Goal: Task Accomplishment & Management: Manage account settings

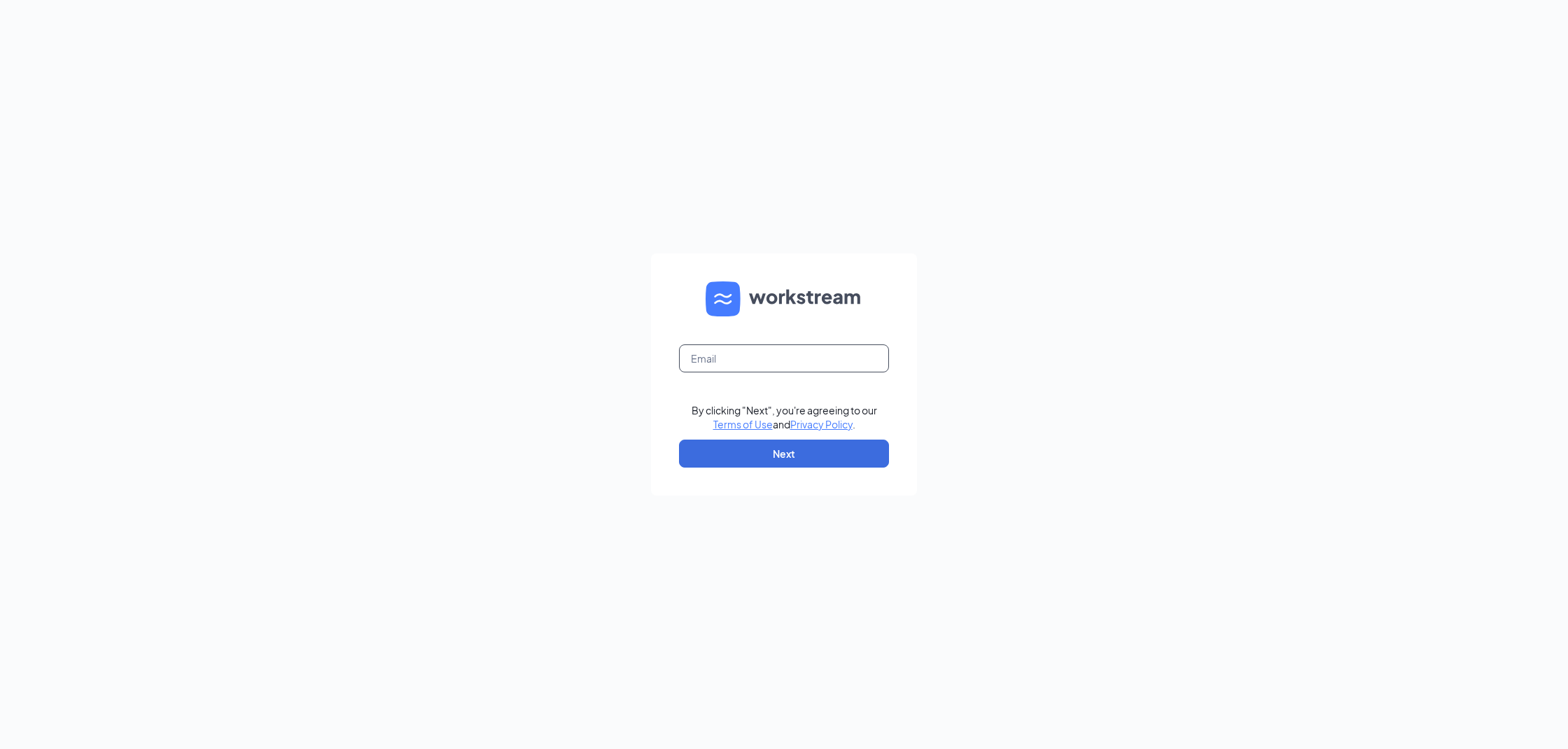
click at [778, 366] on input "text" at bounding box center [784, 359] width 210 height 28
type input "justenetucker.we@gmail.com"
click at [774, 444] on button "Next" at bounding box center [784, 454] width 210 height 28
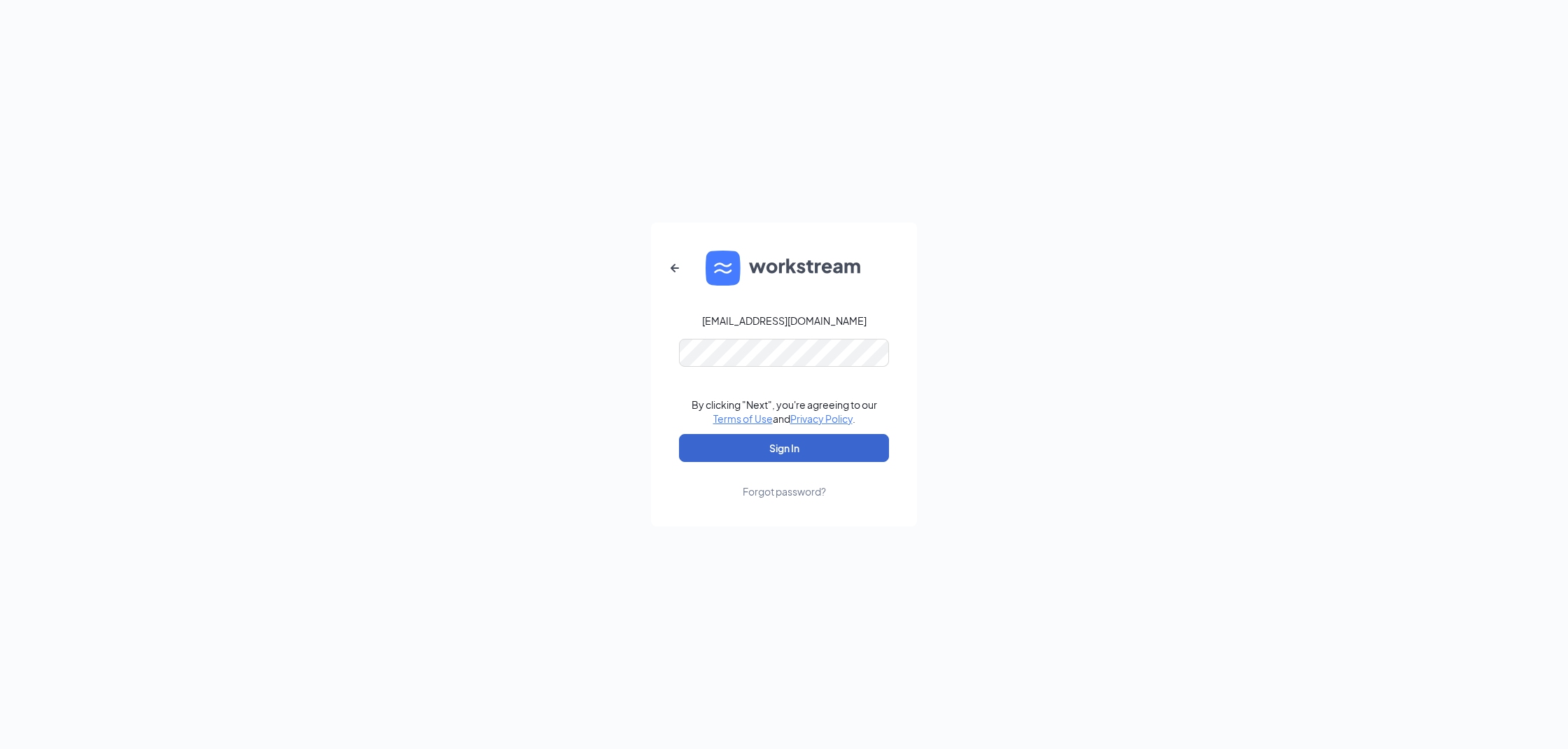
click at [805, 458] on button "Sign In" at bounding box center [784, 448] width 210 height 28
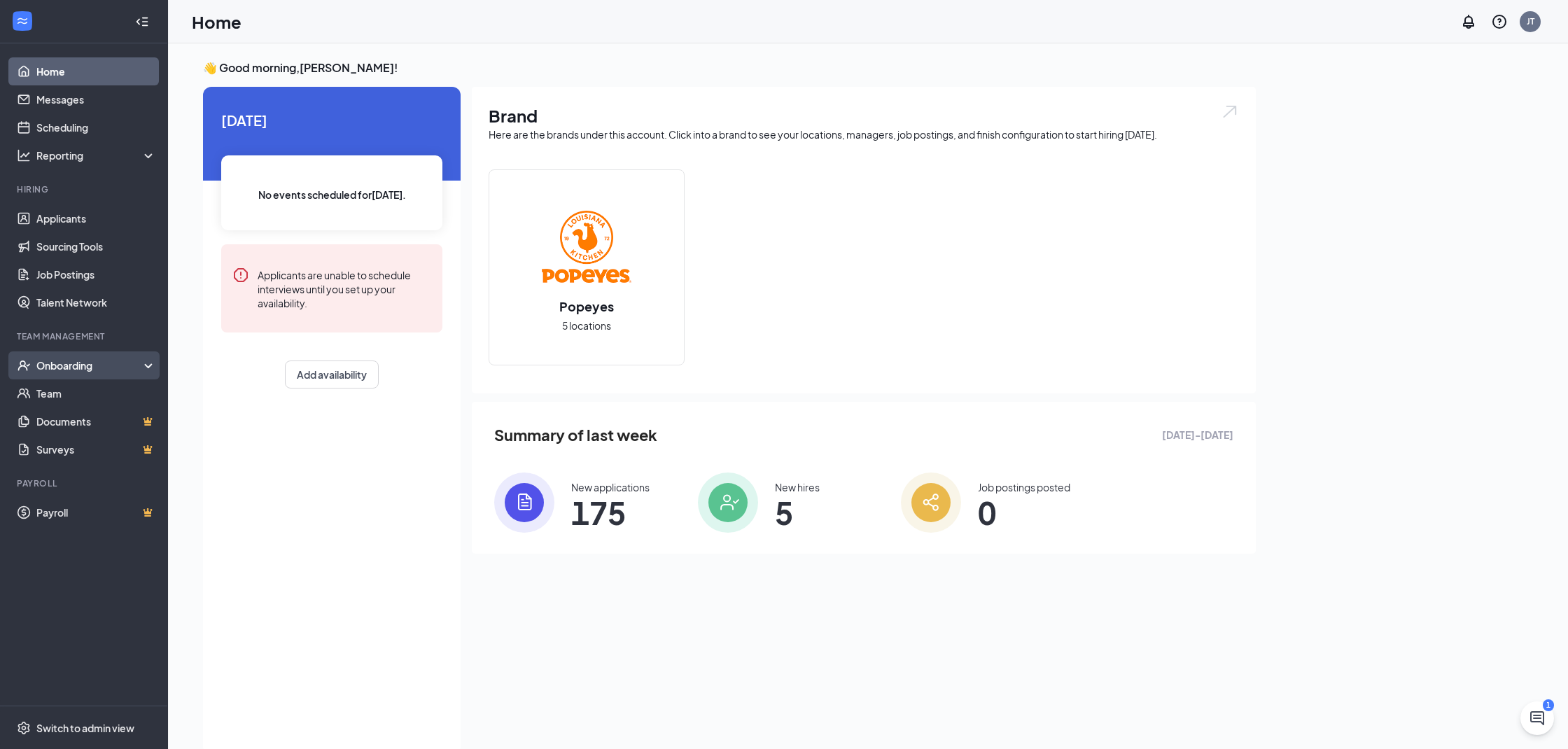
click at [155, 366] on div "Onboarding" at bounding box center [84, 365] width 168 height 28
click at [83, 392] on link "Overview" at bounding box center [96, 393] width 120 height 28
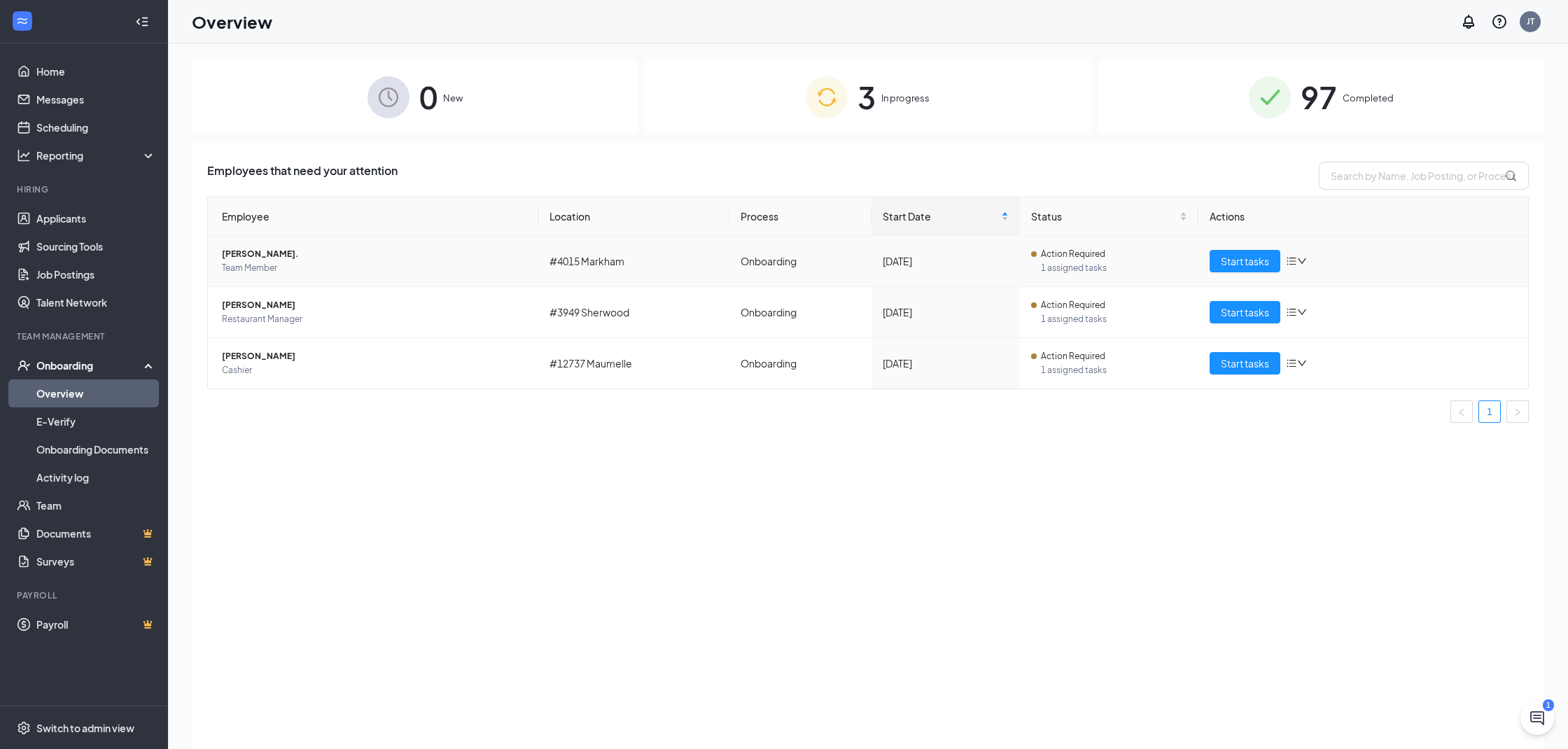
click at [320, 264] on span "Team Member" at bounding box center [375, 268] width 305 height 14
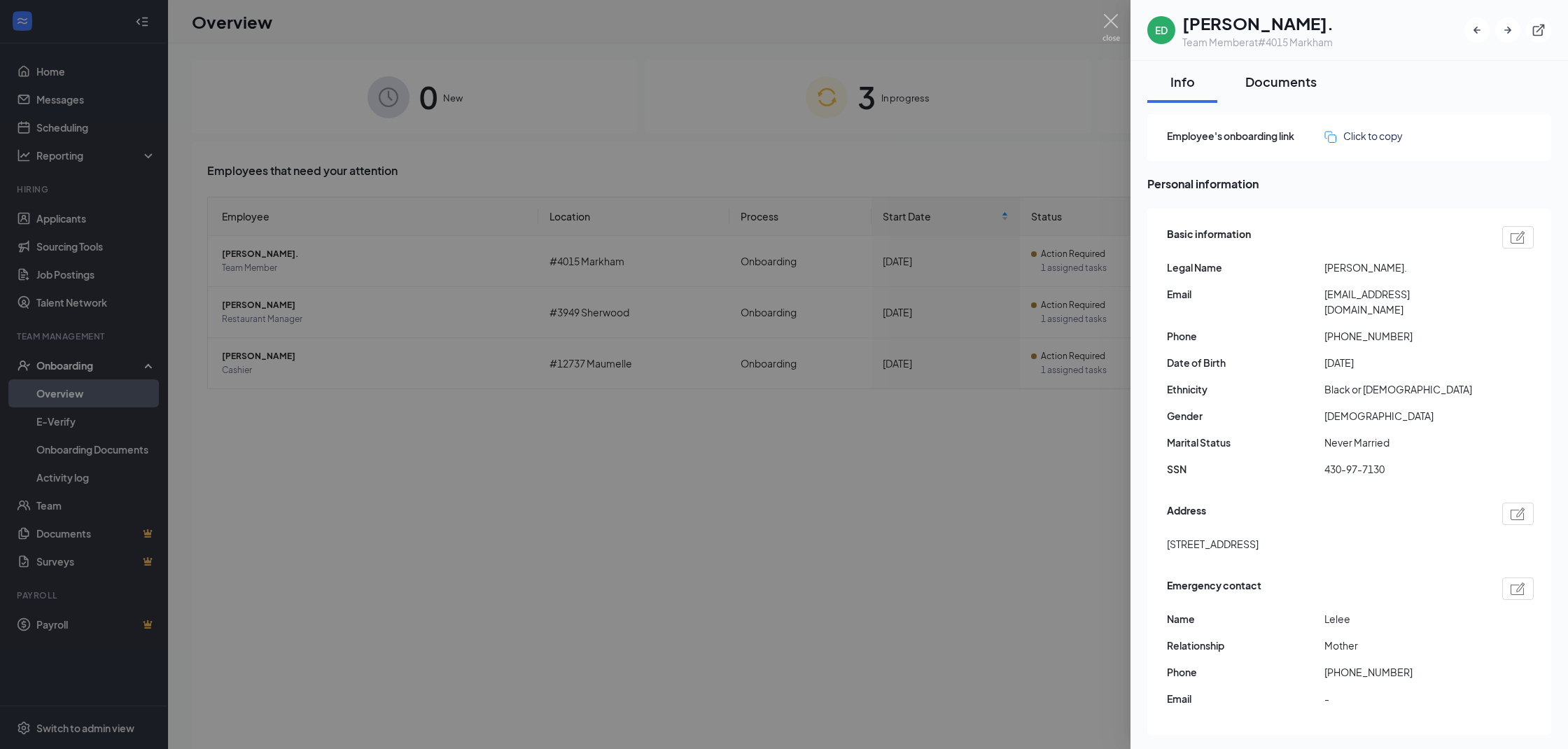
click at [1276, 94] on button "Documents" at bounding box center [1281, 81] width 99 height 42
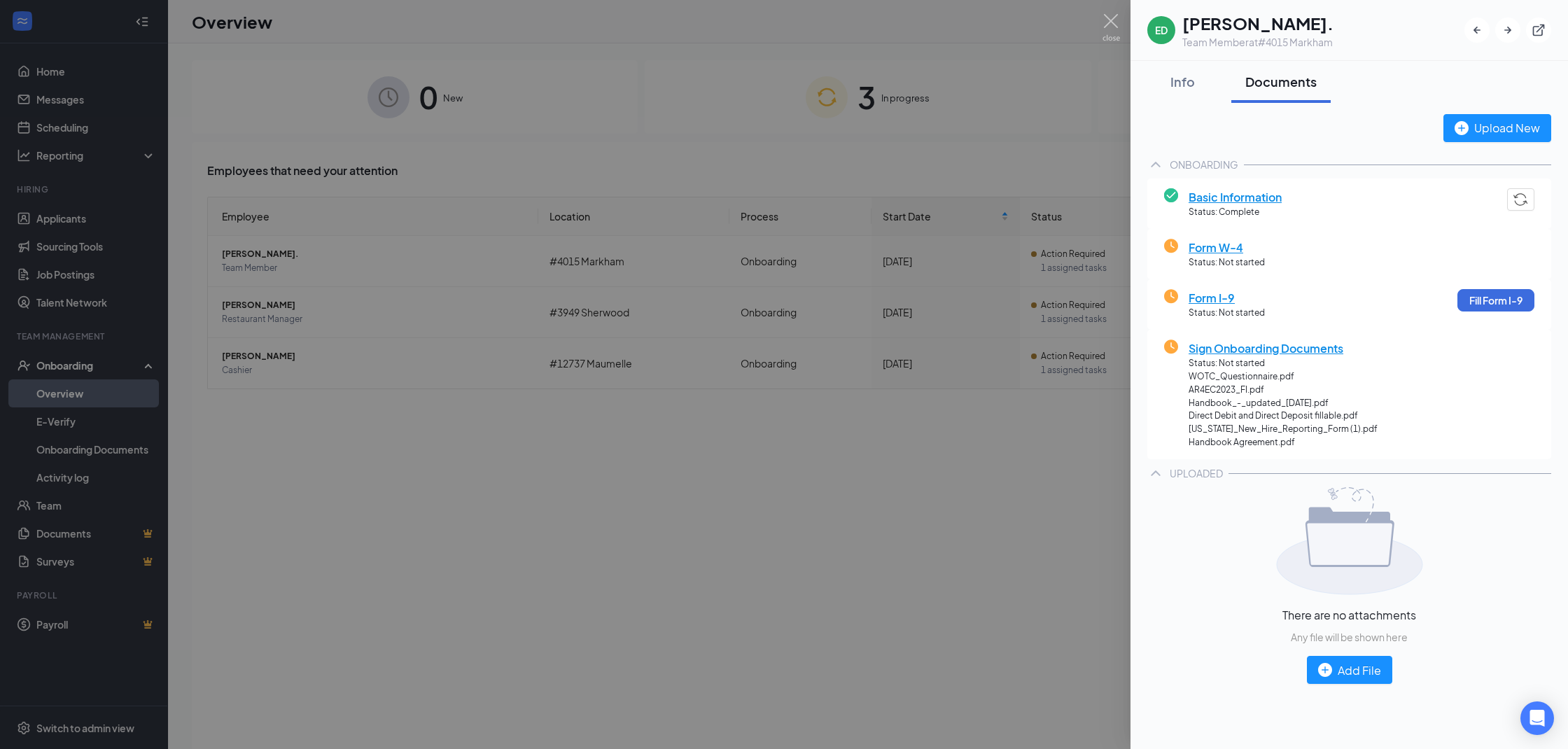
click at [369, 313] on div at bounding box center [784, 374] width 1568 height 749
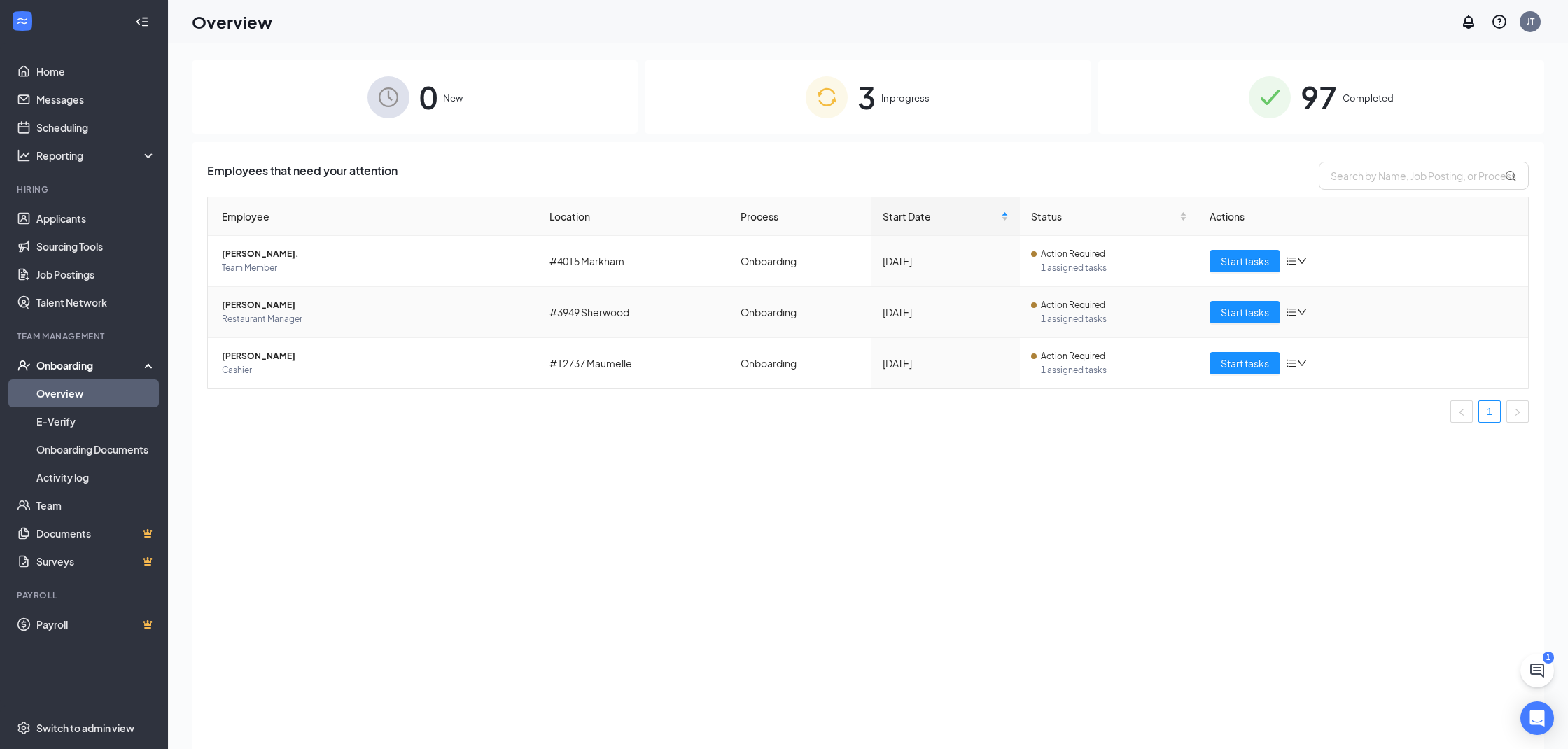
click at [363, 323] on span "Restaurant Manager" at bounding box center [375, 319] width 305 height 14
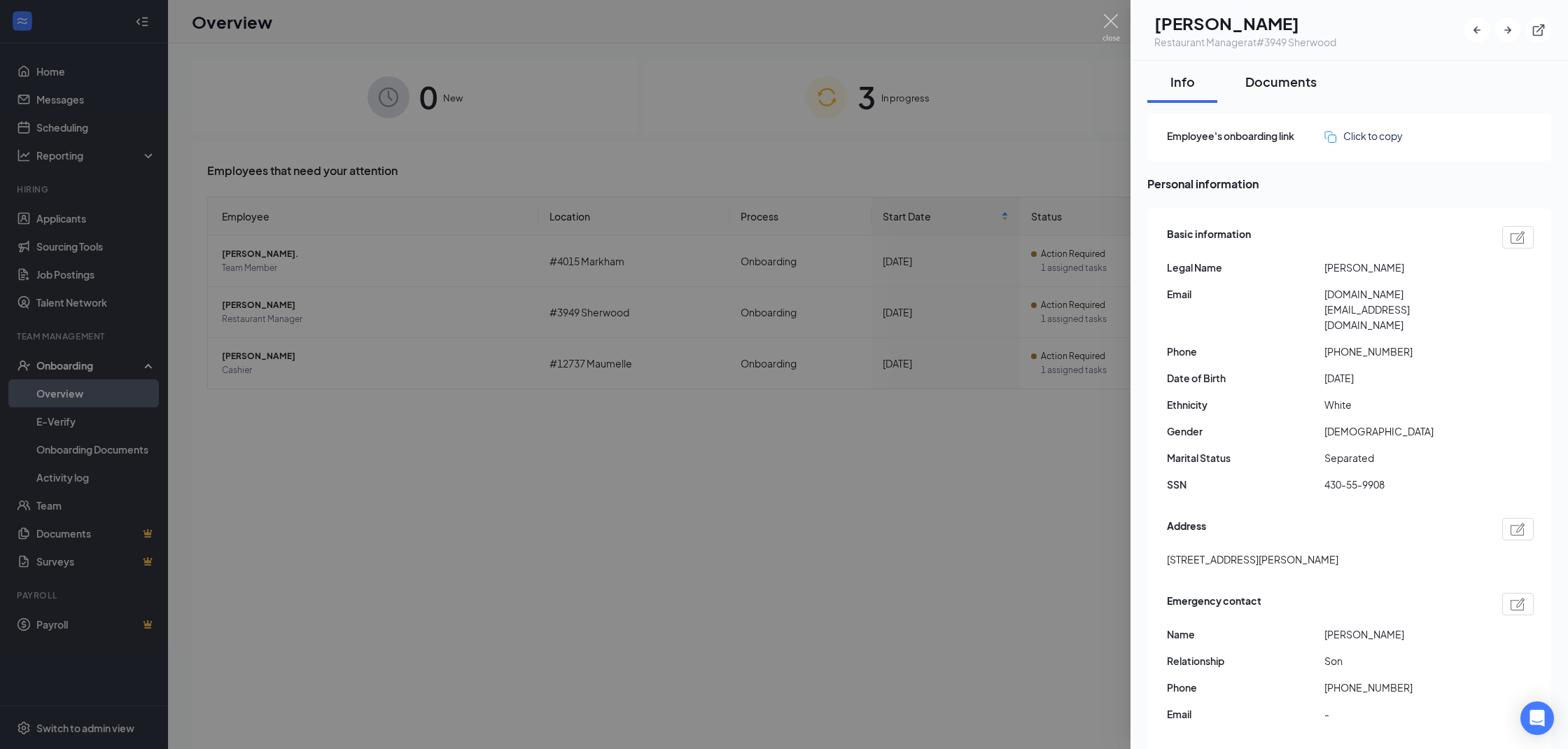
click at [1270, 87] on div "Documents" at bounding box center [1281, 81] width 71 height 18
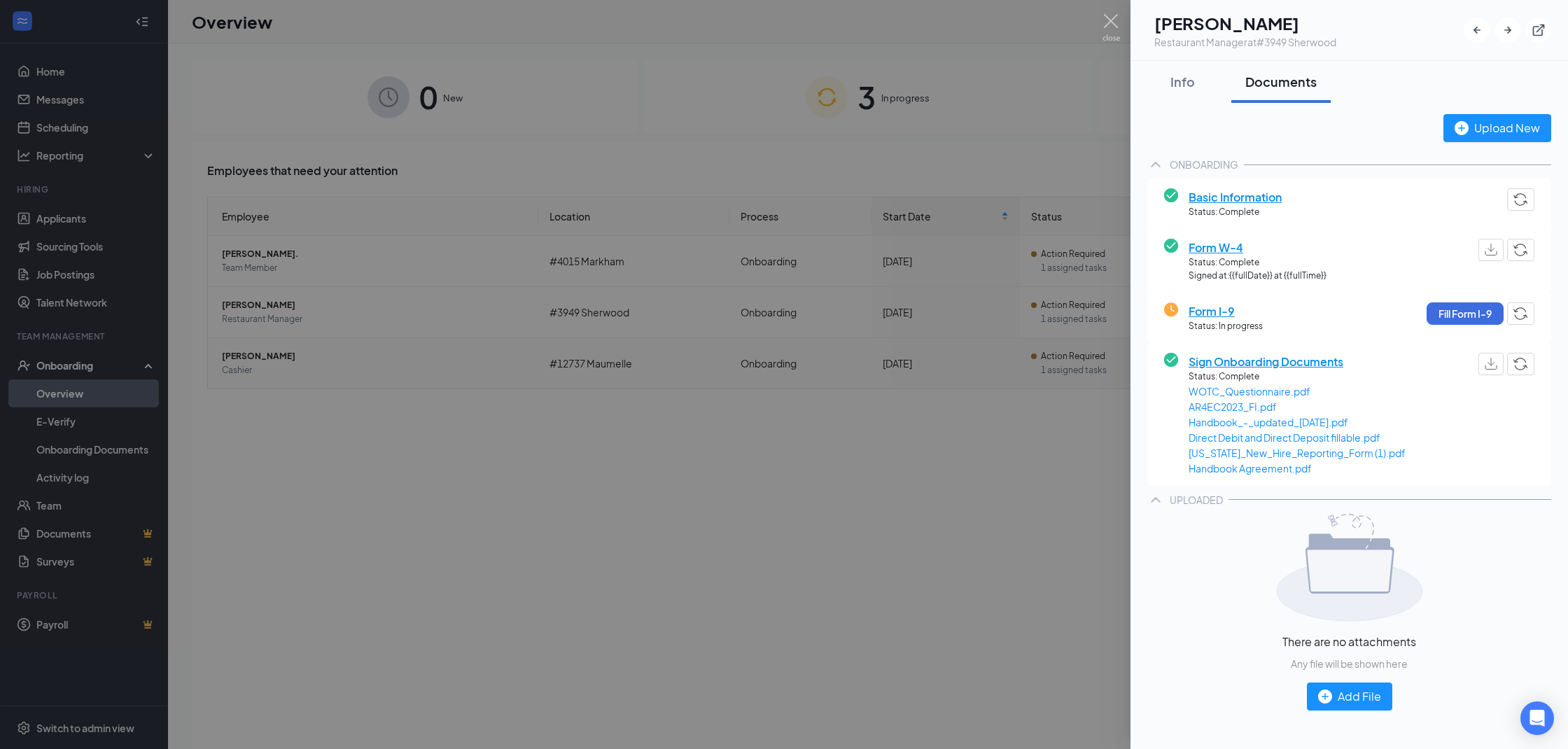
click at [419, 347] on div at bounding box center [784, 374] width 1568 height 749
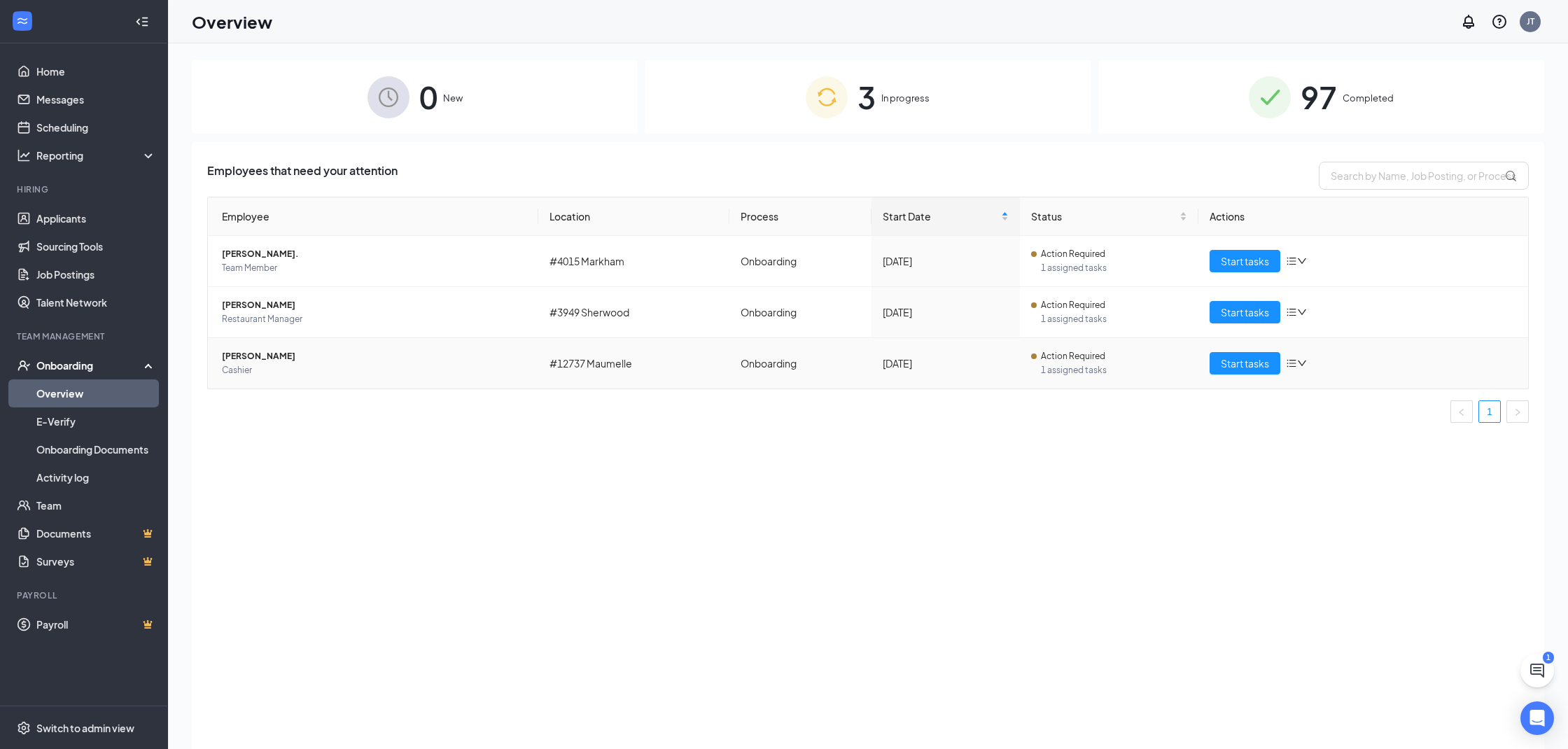
click at [286, 367] on span "Cashier" at bounding box center [375, 370] width 305 height 14
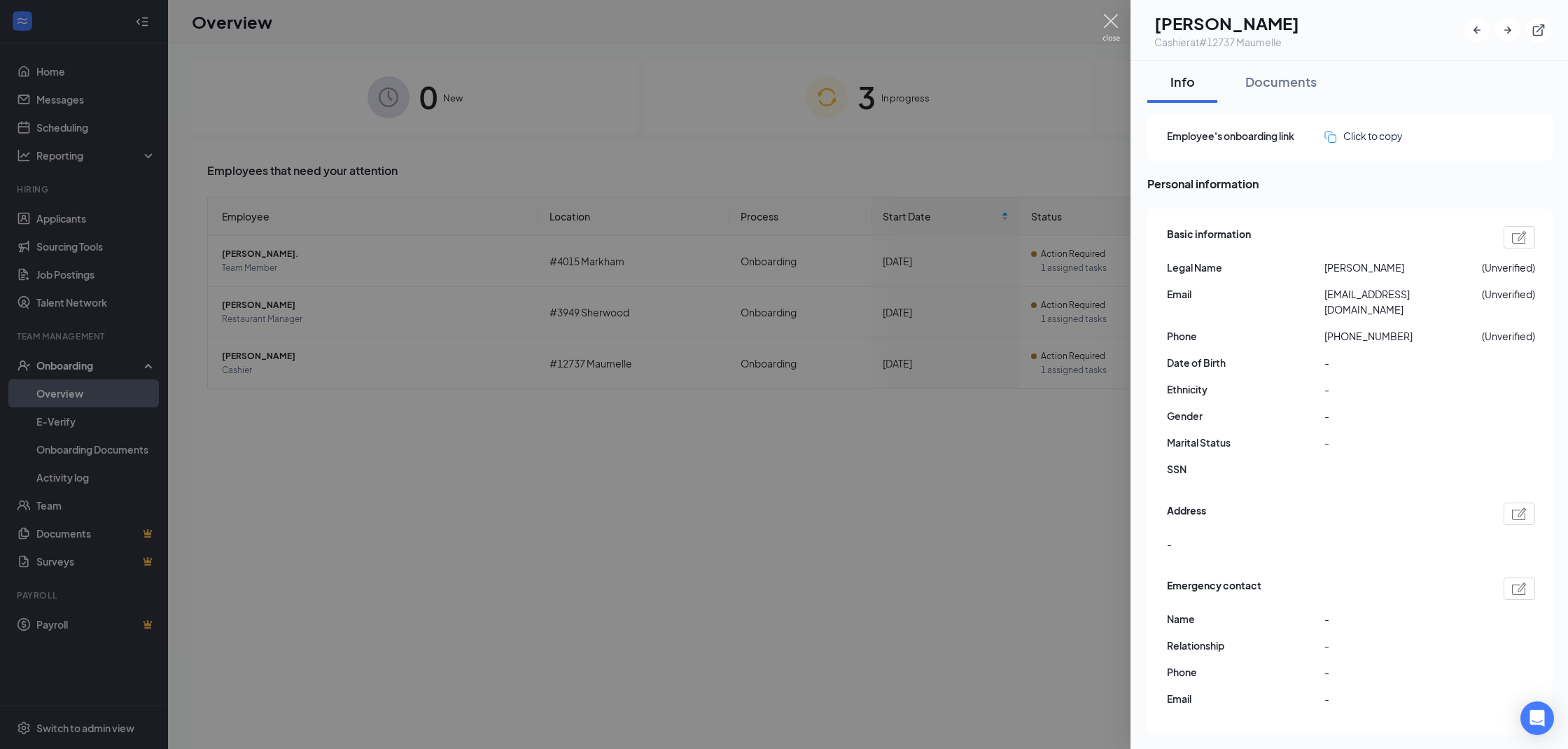
click at [1116, 21] on img at bounding box center [1111, 27] width 18 height 27
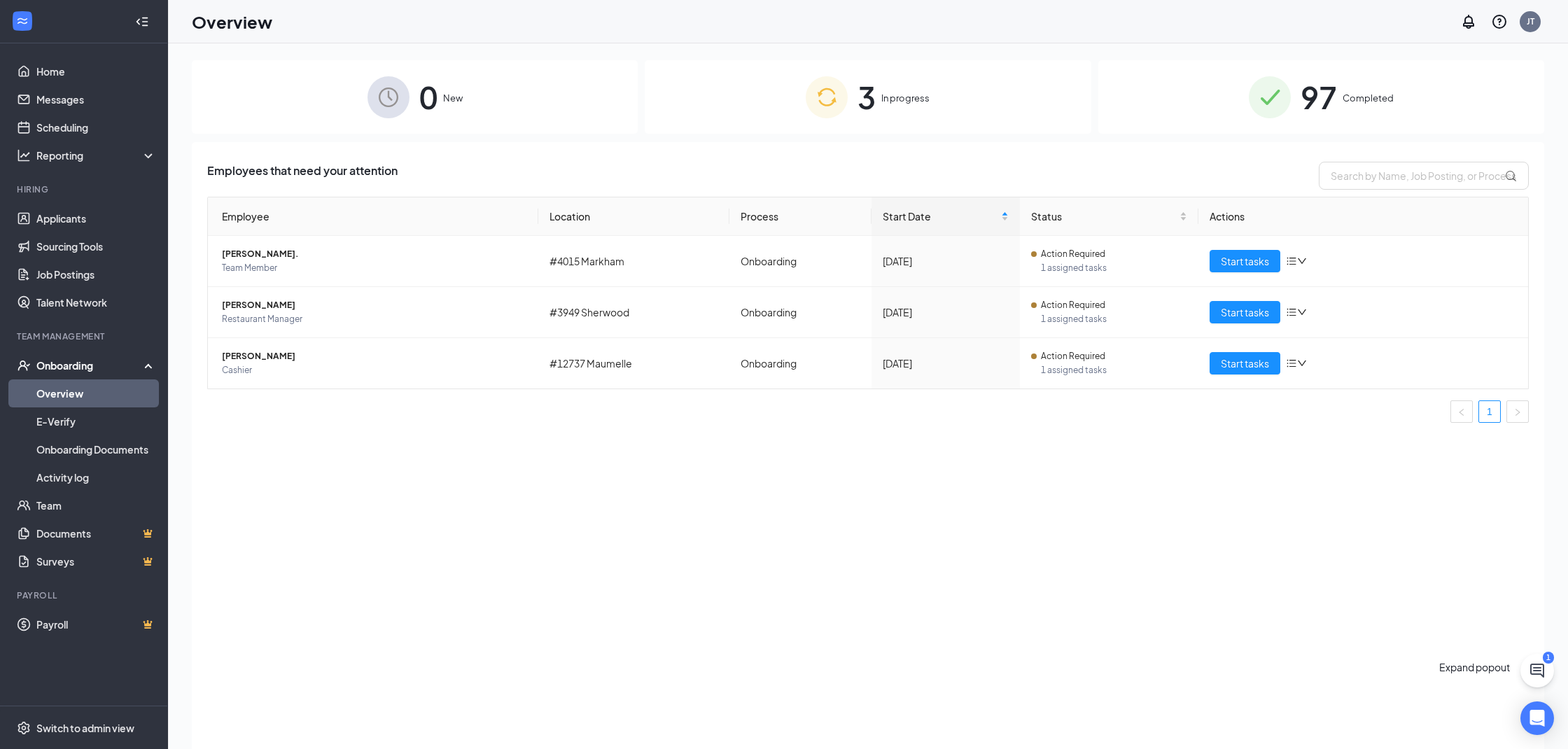
click at [1535, 679] on button at bounding box center [1537, 670] width 33 height 33
click at [1465, 725] on div "Chat 1" at bounding box center [1478, 702] width 26 height 95
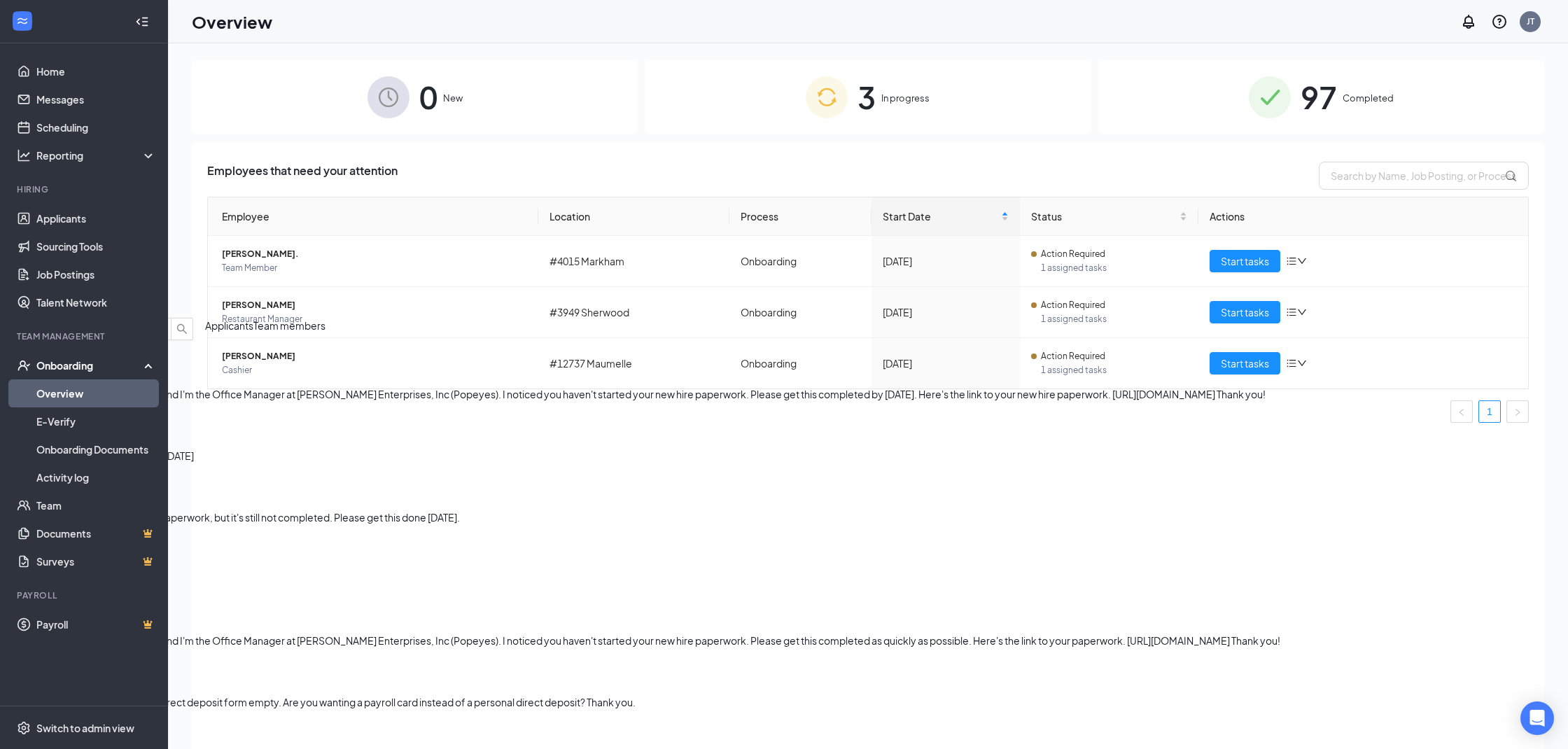
click at [253, 332] on span "Applicants" at bounding box center [229, 325] width 48 height 13
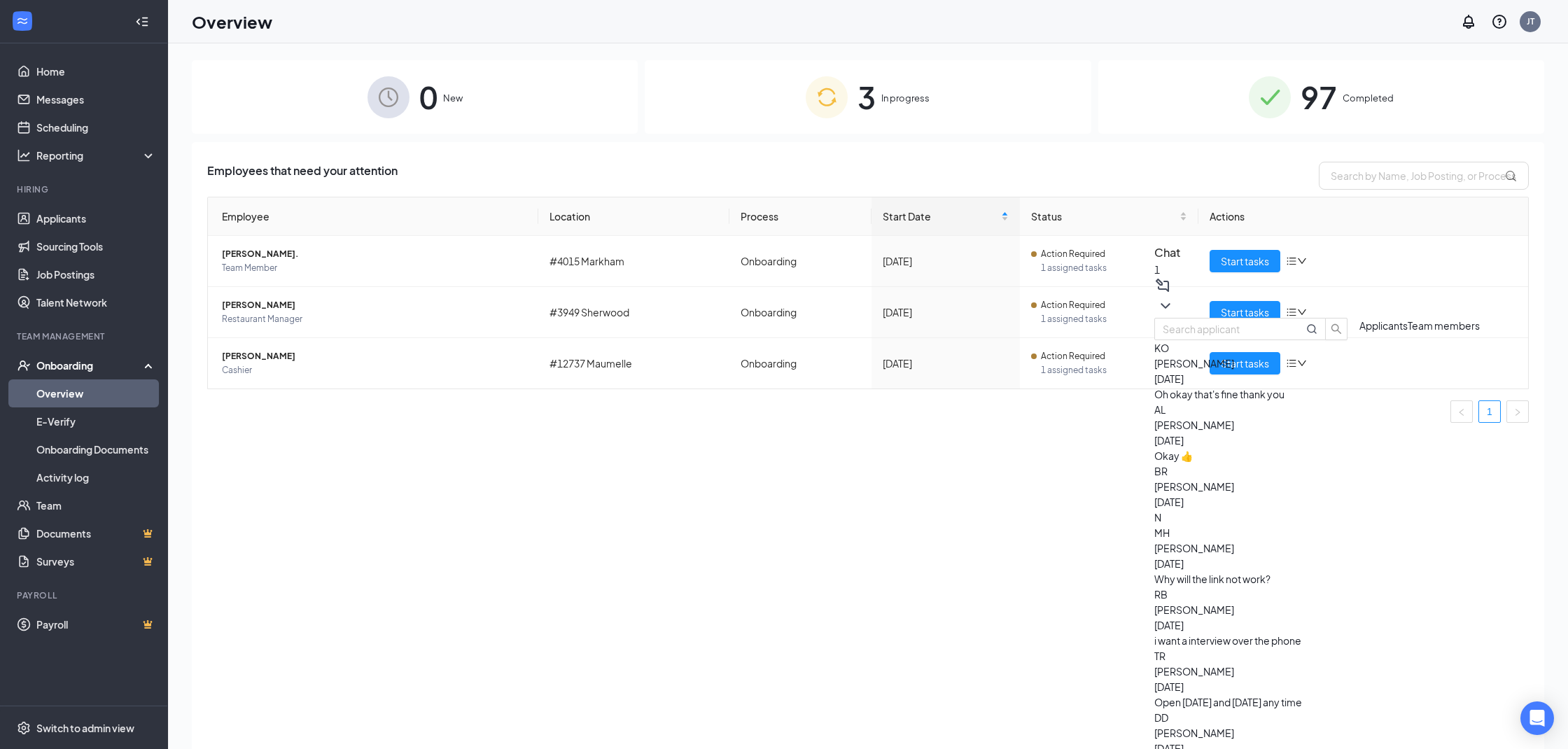
click at [1350, 402] on div "Oh okay that's fine thank you" at bounding box center [1322, 394] width 337 height 16
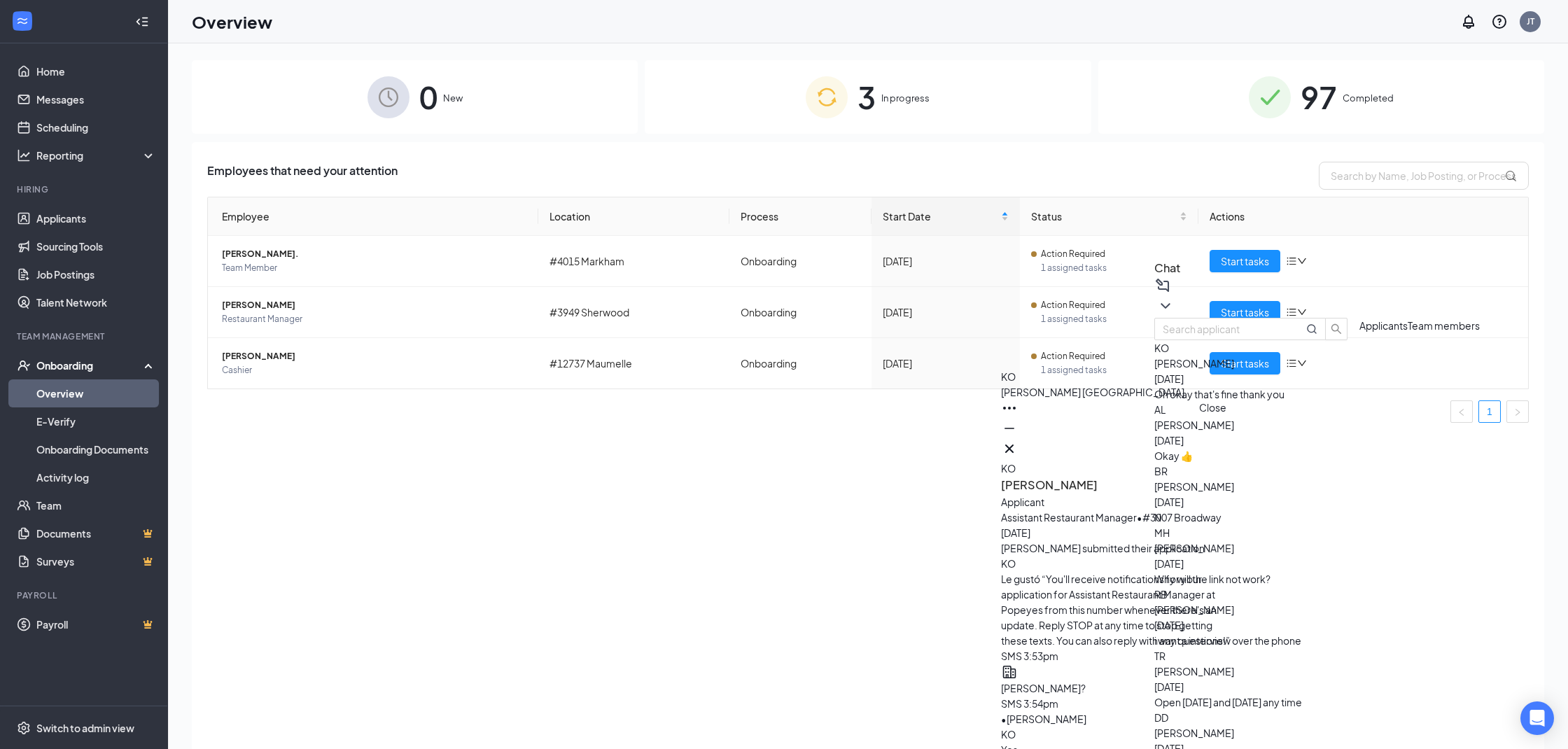
click at [1018, 444] on button at bounding box center [1009, 448] width 17 height 17
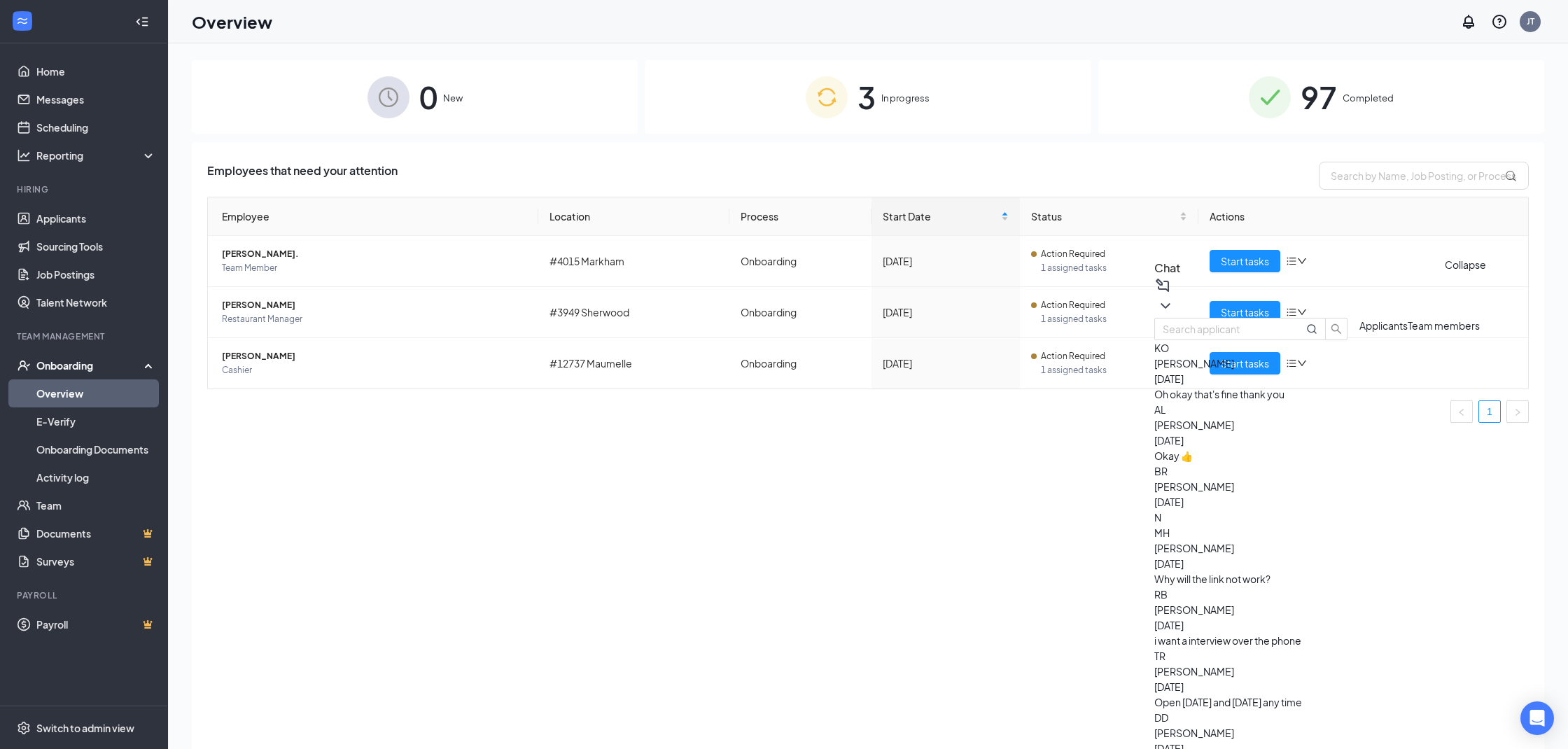
click at [1174, 306] on icon "ChevronDown" at bounding box center [1165, 306] width 17 height 17
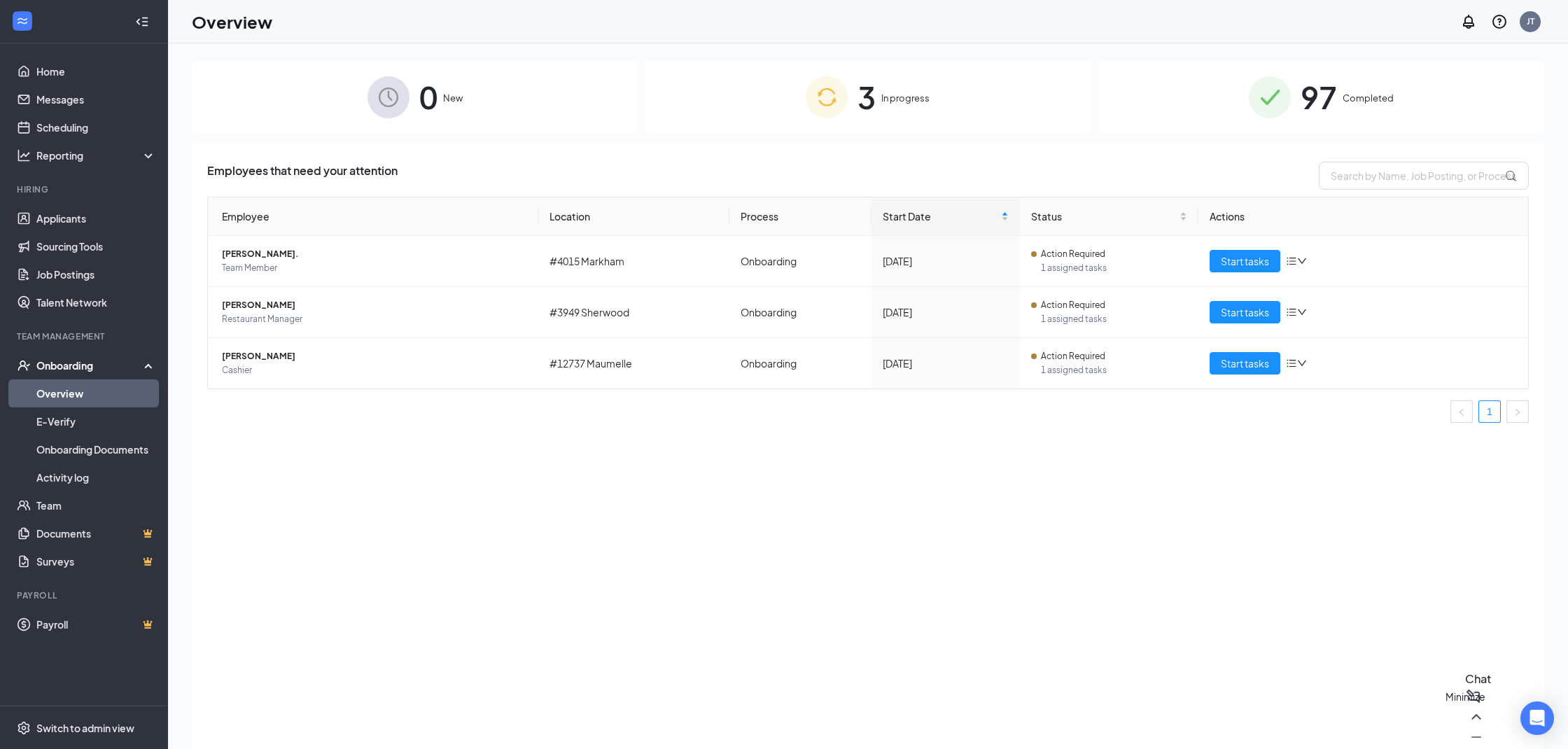
click at [1468, 737] on icon "Minimize" at bounding box center [1476, 737] width 17 height 17
click at [366, 313] on span "Restaurant Manager" at bounding box center [375, 319] width 305 height 14
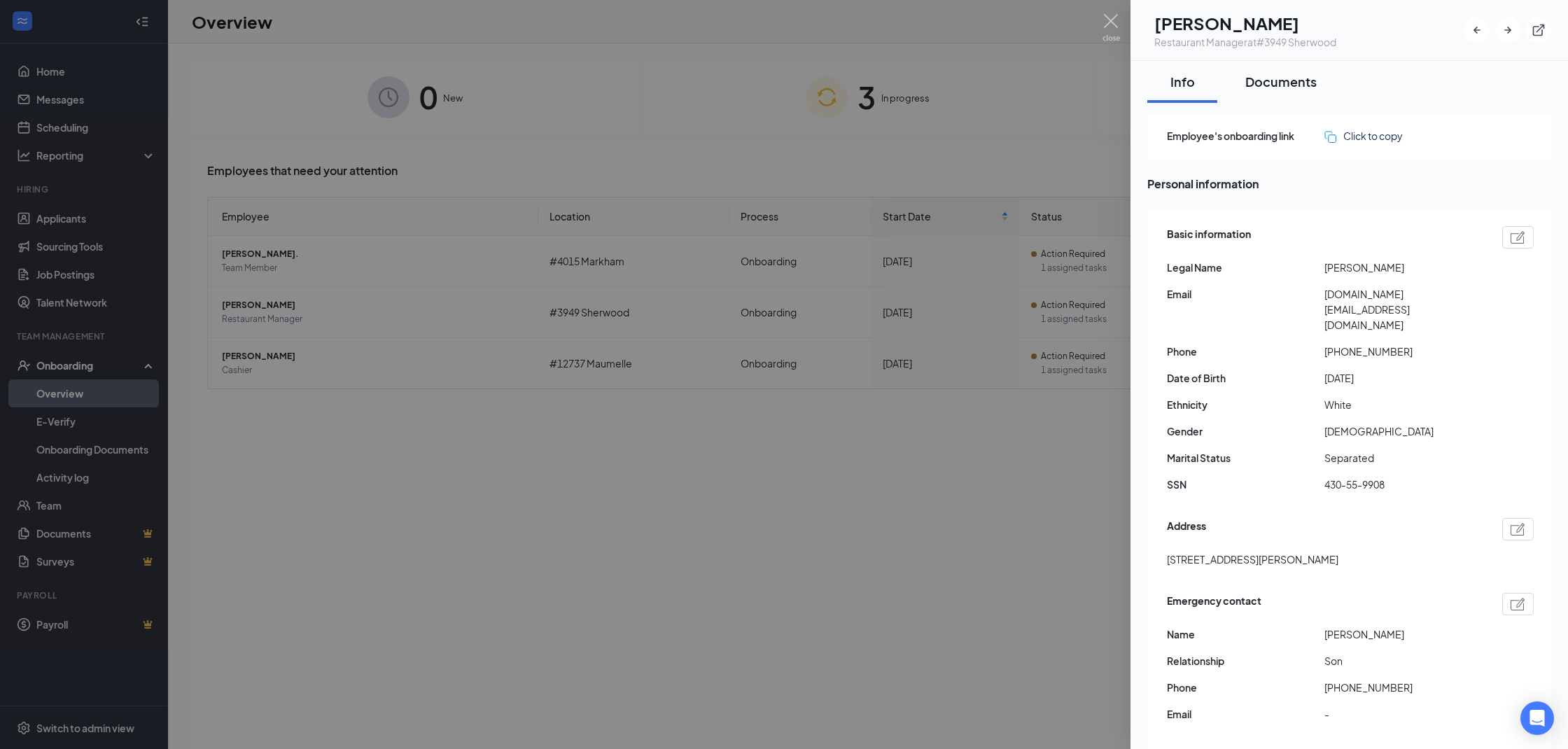
click at [1281, 87] on div "Documents" at bounding box center [1281, 81] width 71 height 18
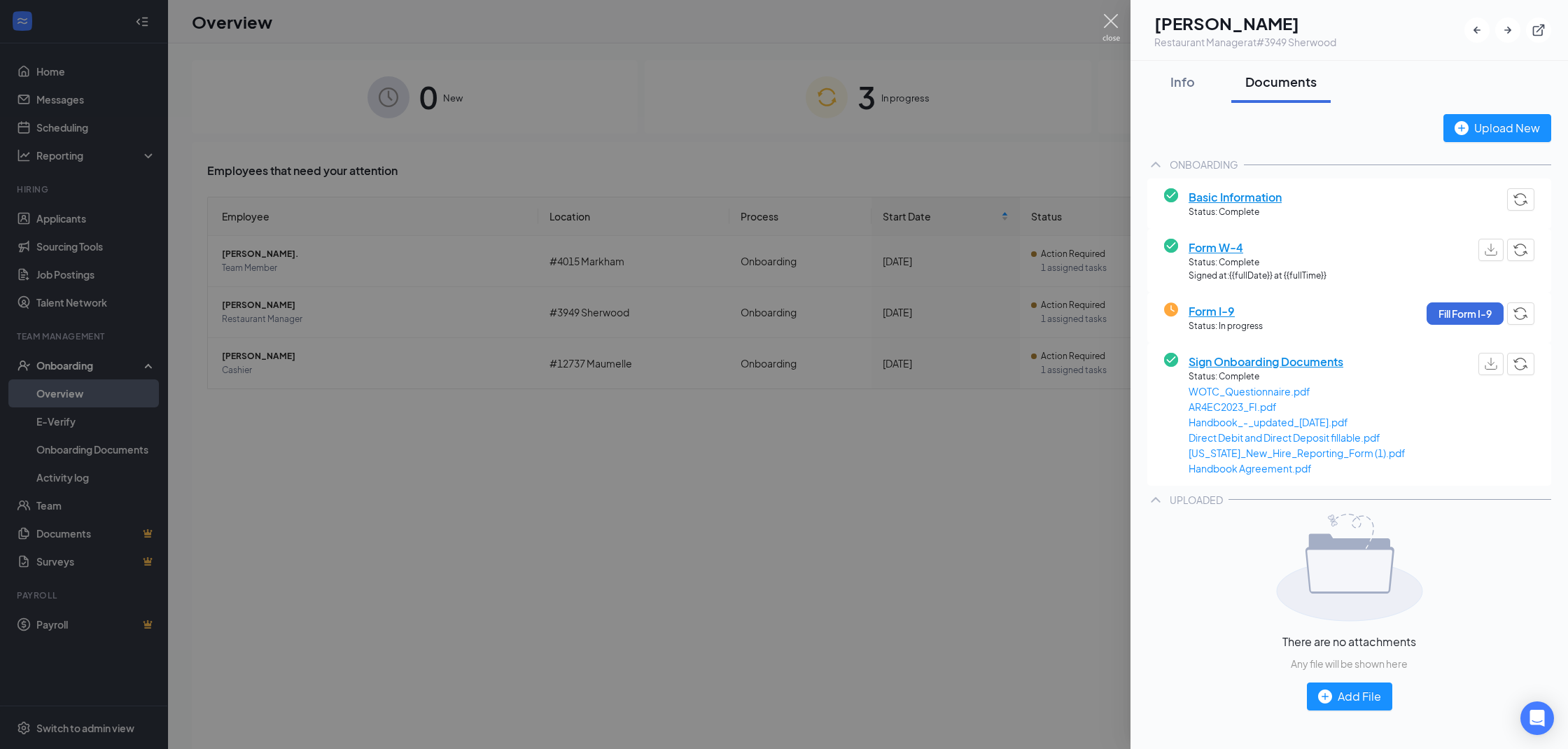
click at [1110, 27] on img at bounding box center [1111, 27] width 18 height 27
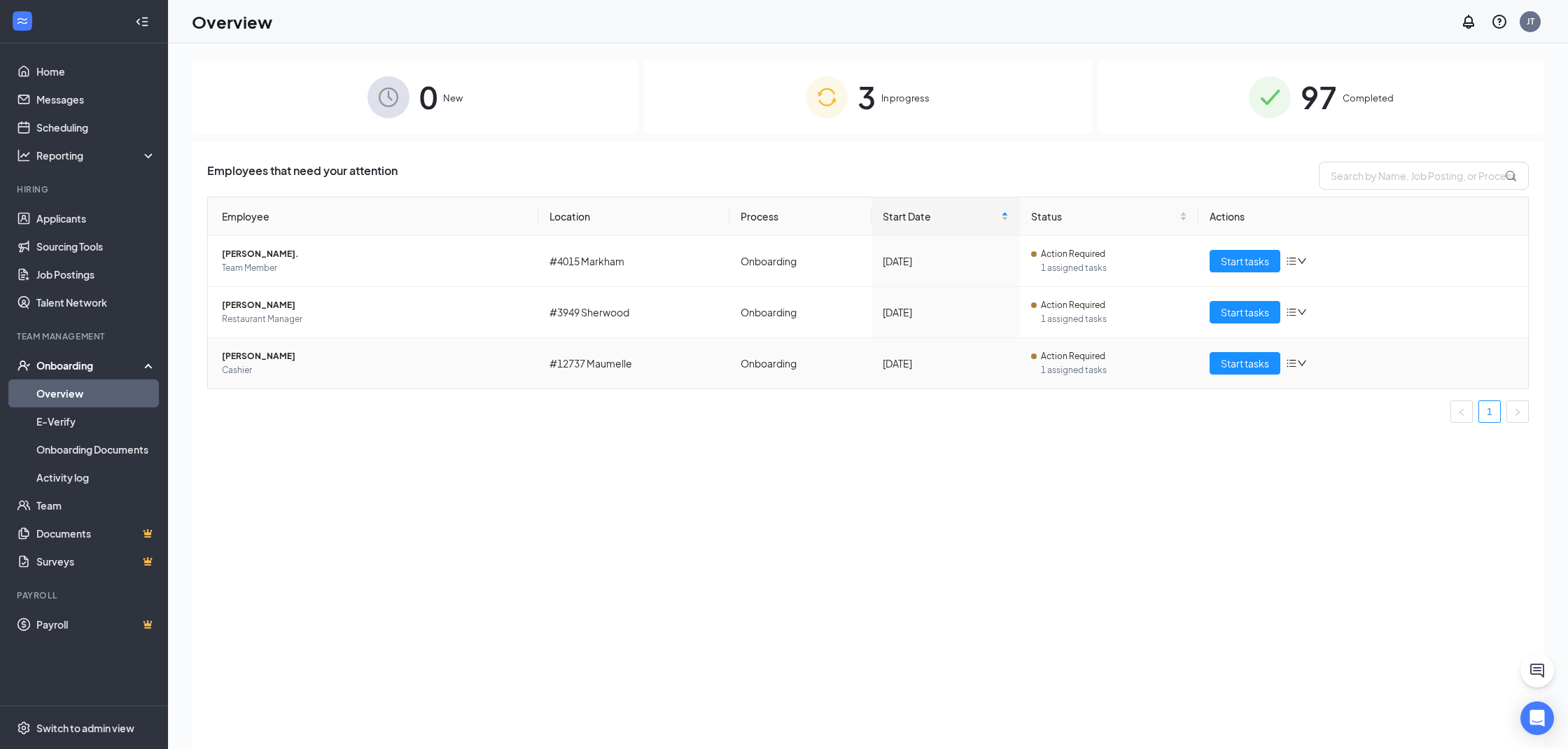
click at [318, 359] on span "[PERSON_NAME]" at bounding box center [375, 356] width 305 height 14
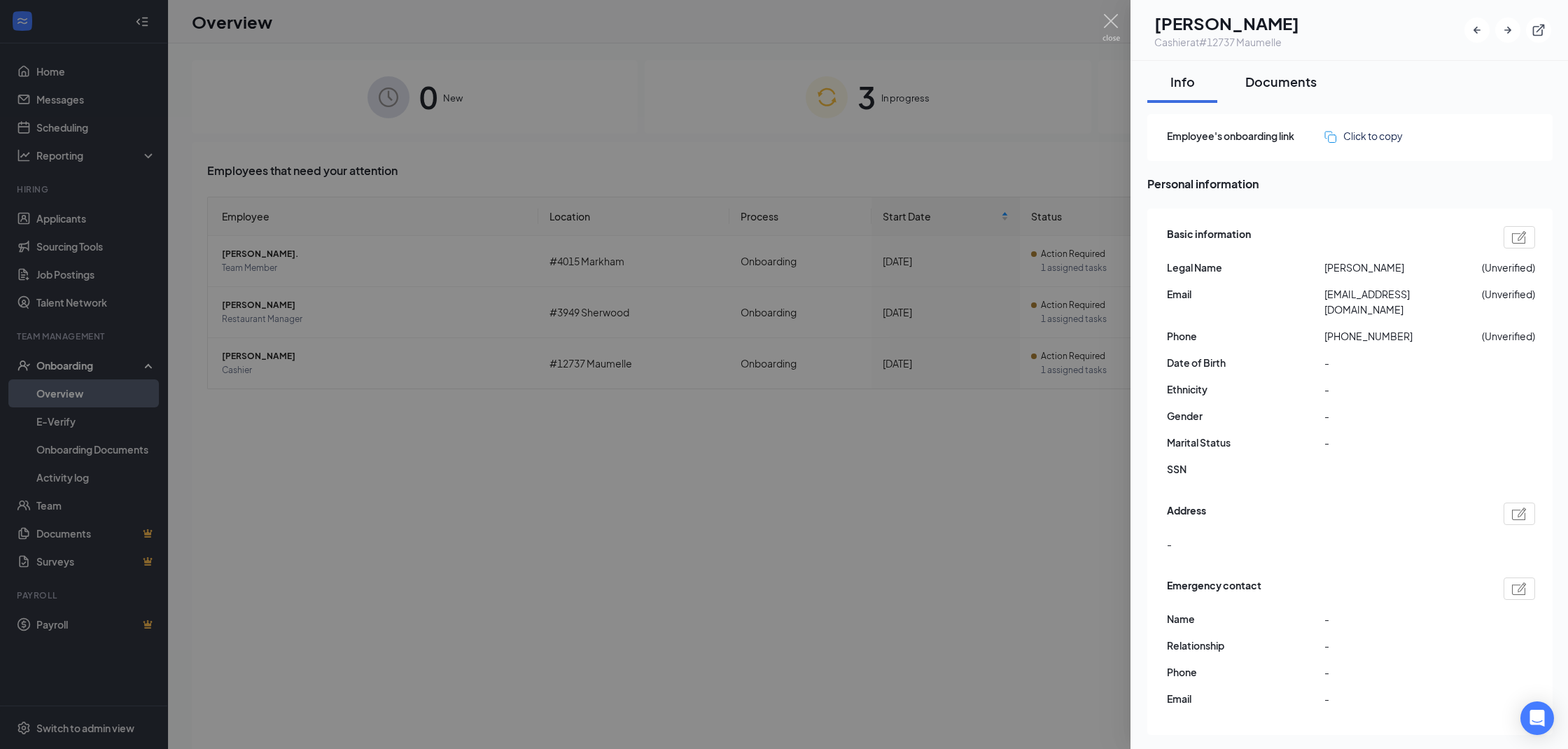
click at [1278, 73] on div "Documents" at bounding box center [1281, 81] width 71 height 18
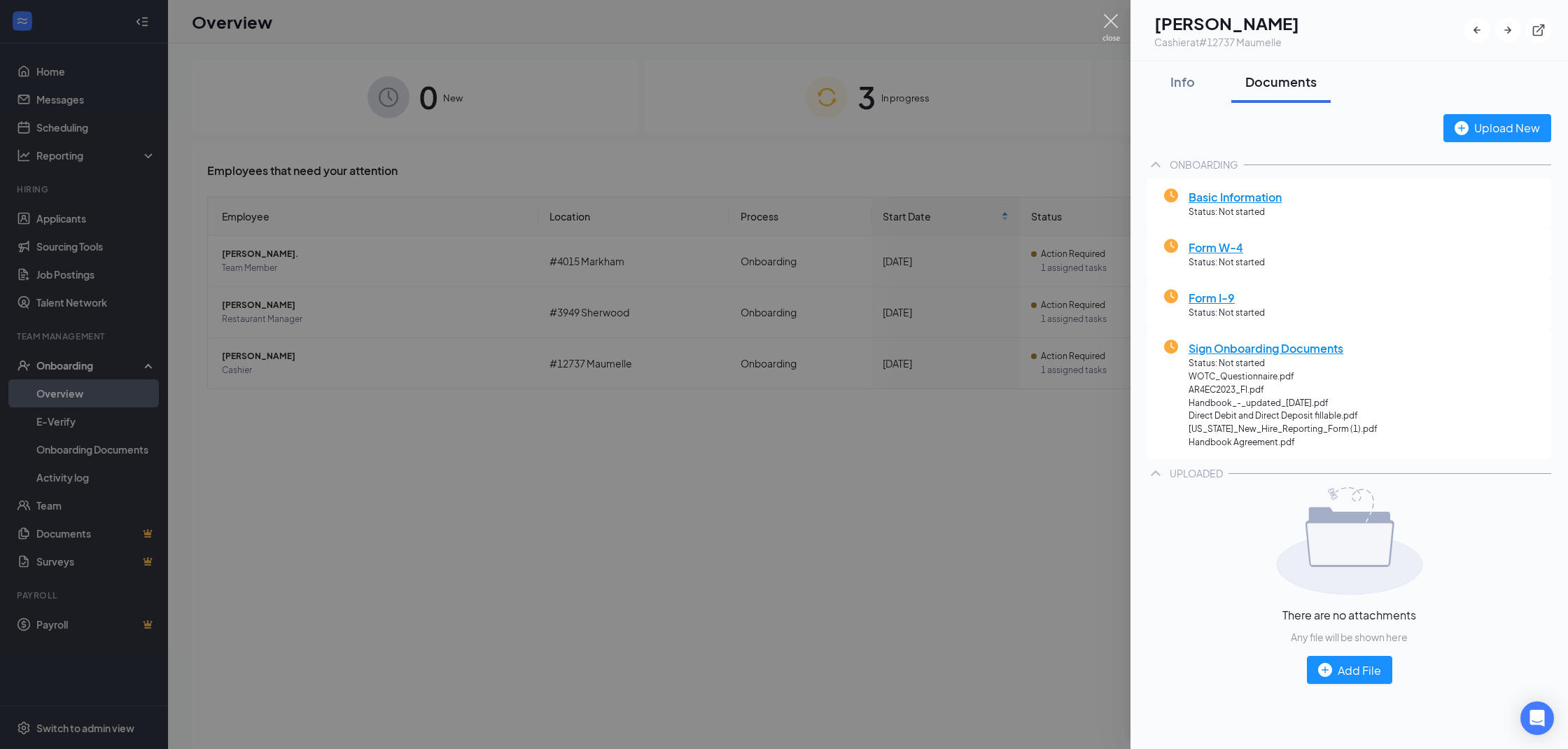
click at [1113, 24] on img at bounding box center [1111, 27] width 18 height 27
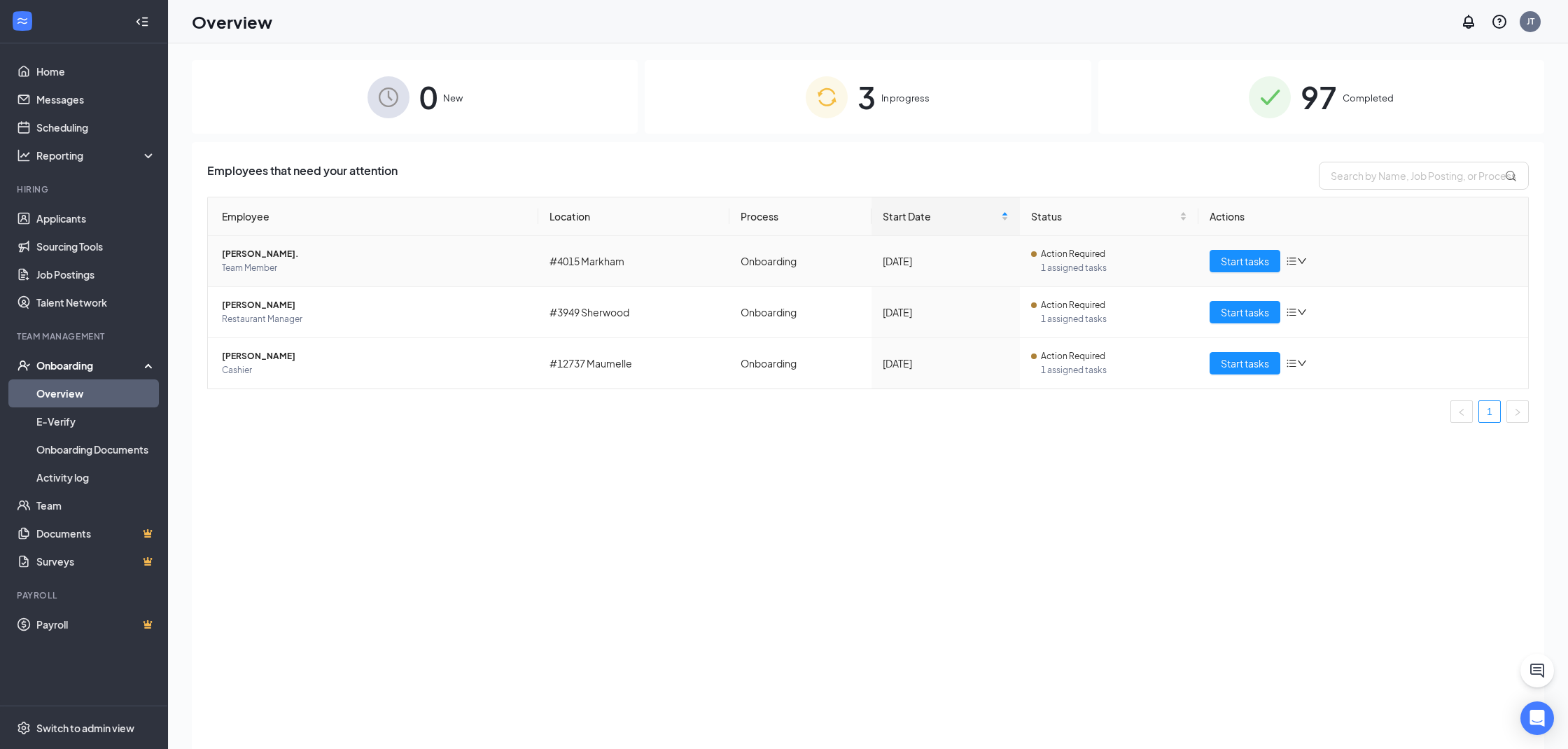
click at [282, 275] on td "[PERSON_NAME]. Team Member" at bounding box center [373, 261] width 330 height 51
click at [284, 270] on span "Team Member" at bounding box center [375, 268] width 305 height 14
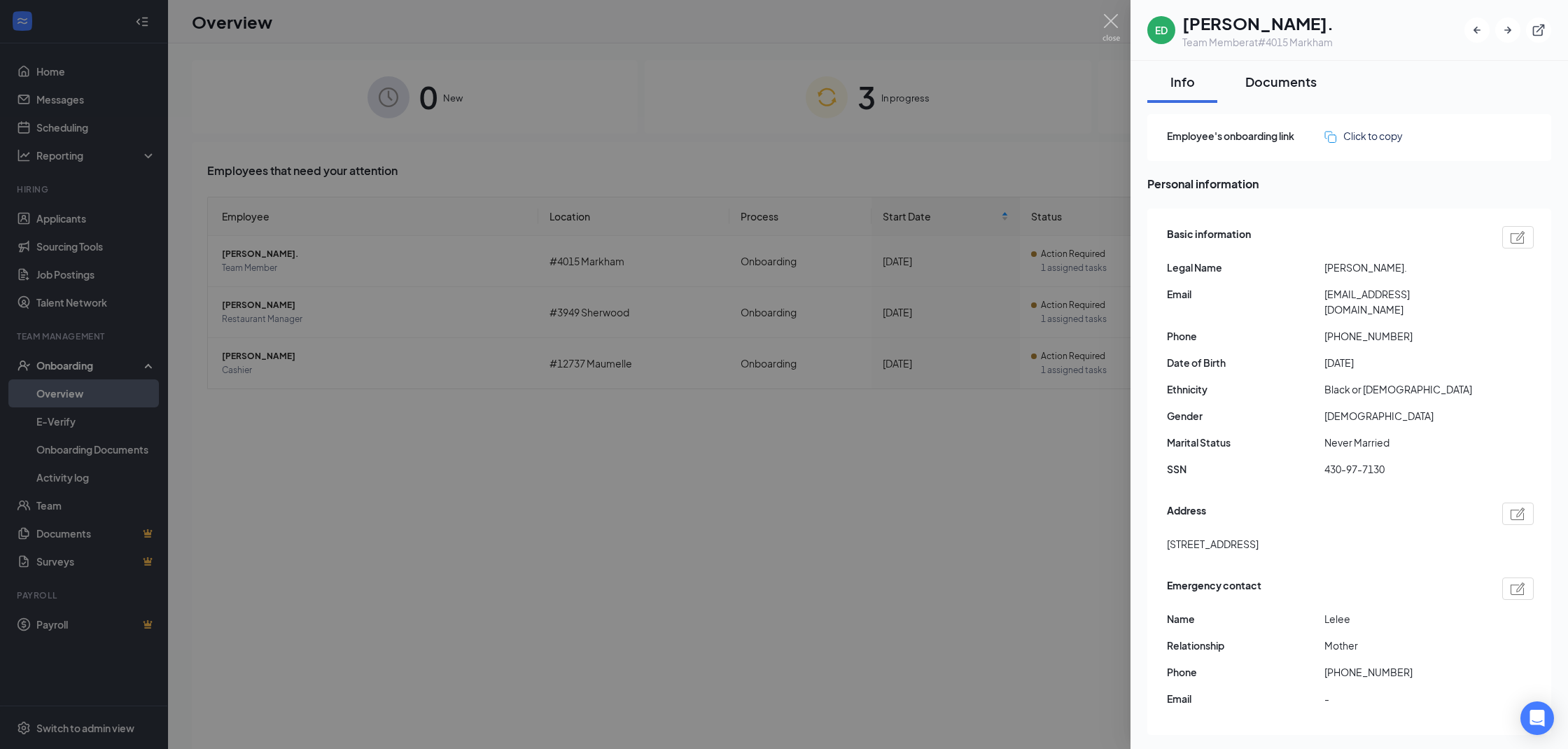
click at [1275, 81] on div "Documents" at bounding box center [1281, 81] width 71 height 18
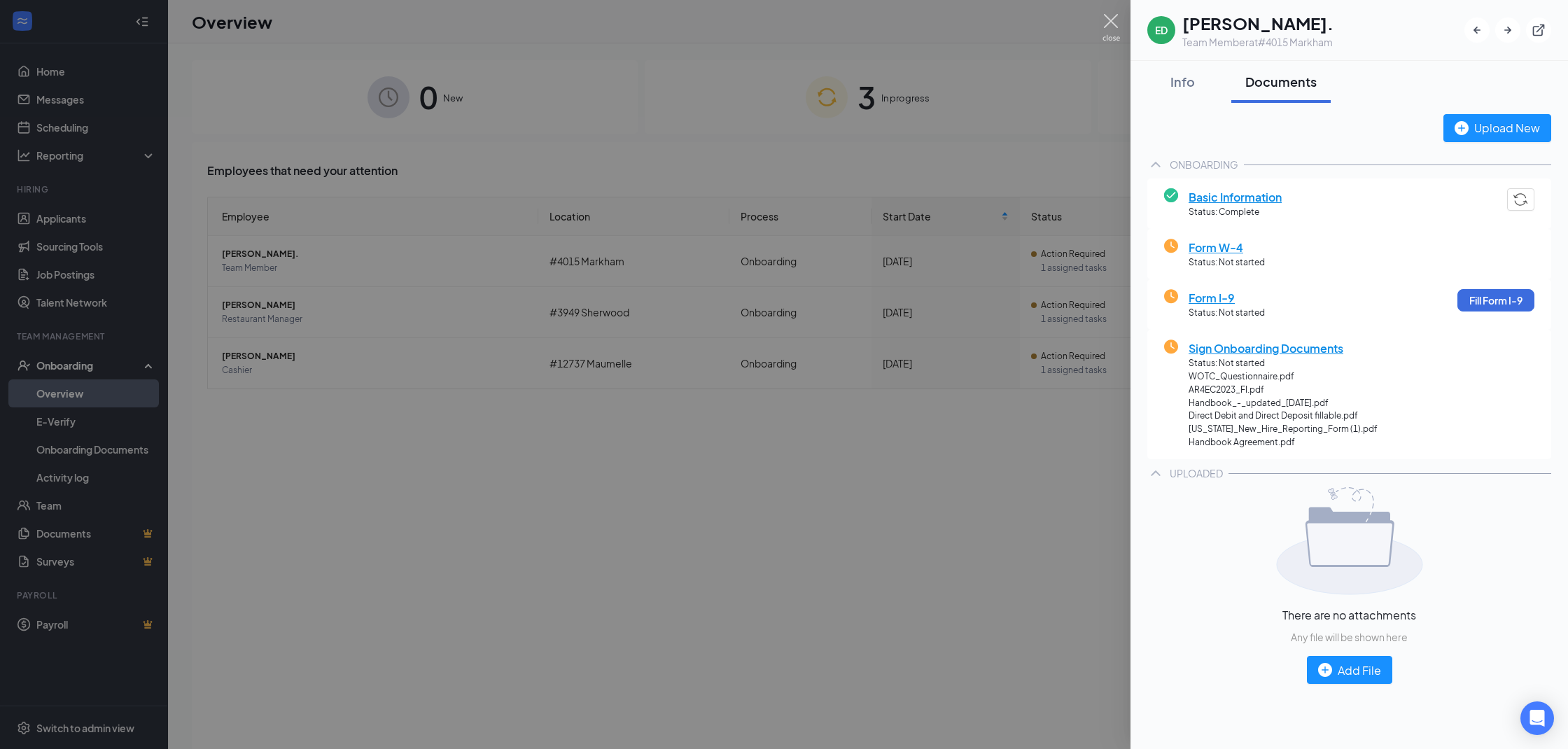
click at [1112, 19] on img at bounding box center [1111, 27] width 18 height 27
